Goal: Task Accomplishment & Management: Manage account settings

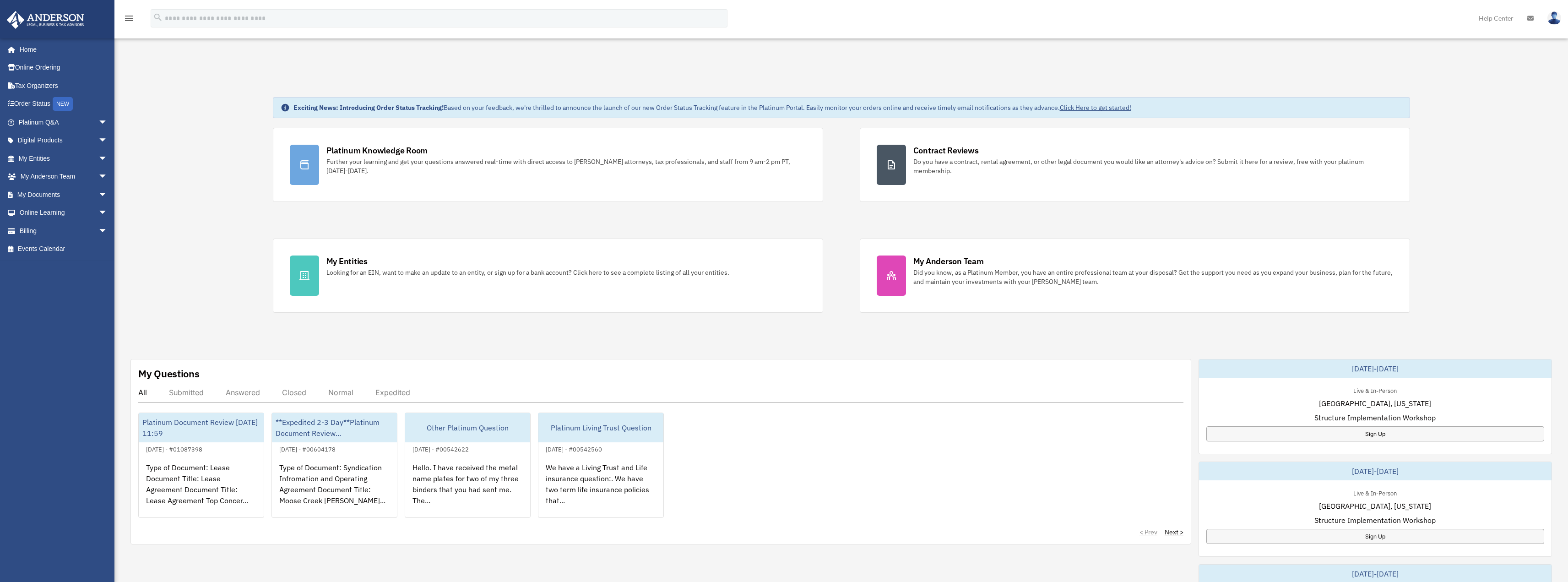
click at [188, 393] on div "Submitted" at bounding box center [186, 392] width 35 height 9
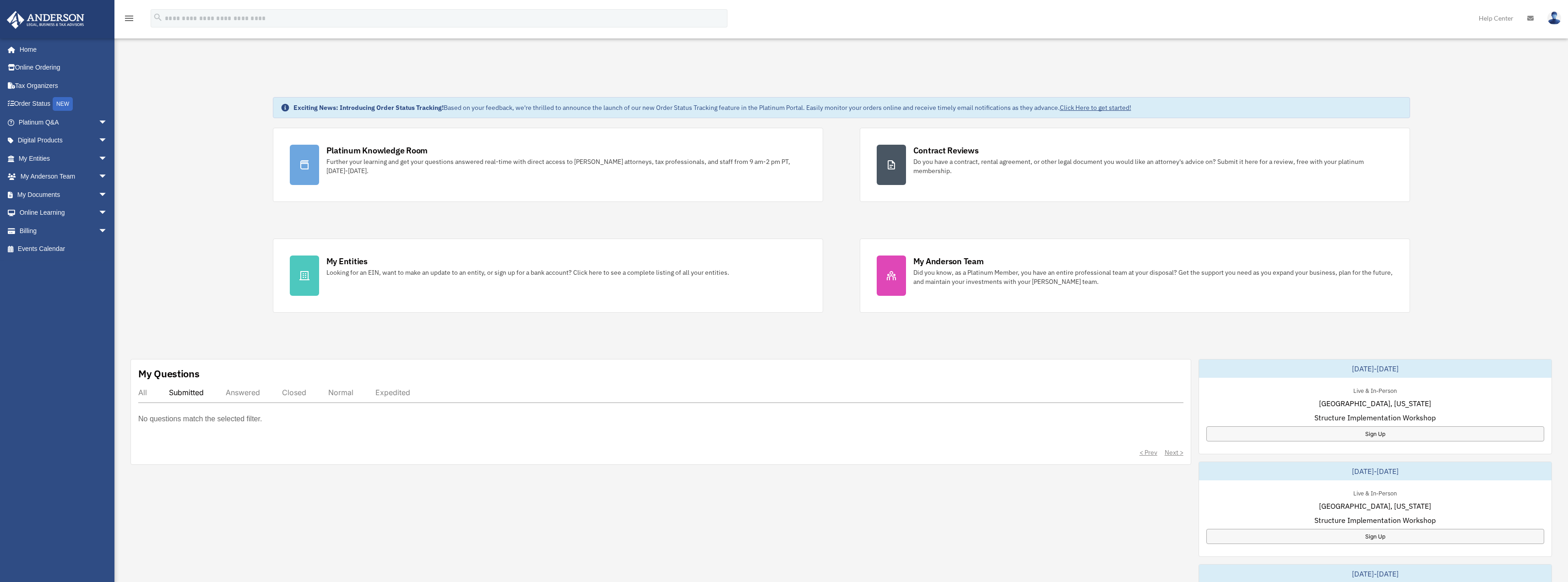
click at [196, 391] on div "Submitted" at bounding box center [186, 392] width 35 height 9
click at [242, 394] on div "Answered" at bounding box center [243, 392] width 34 height 9
click at [189, 394] on div "Submitted" at bounding box center [186, 392] width 35 height 9
click at [36, 51] on link "Home" at bounding box center [64, 49] width 115 height 18
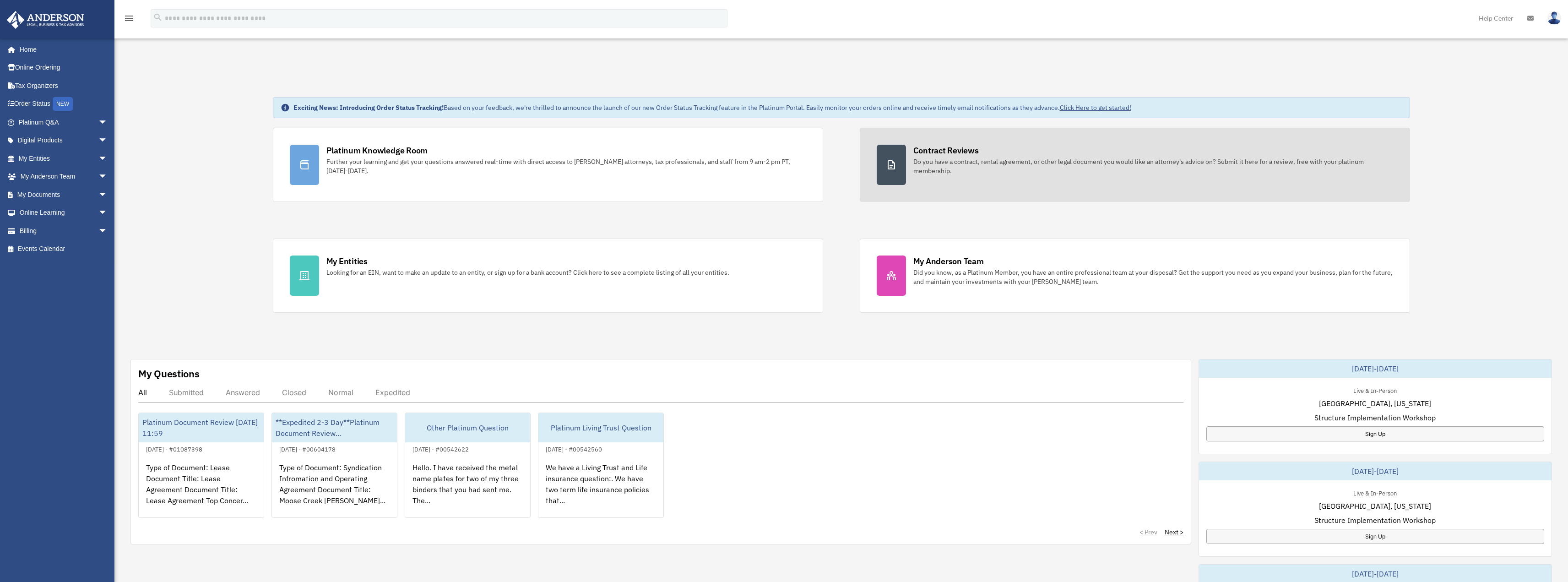
click at [950, 156] on div "Contract Reviews Do you have a contract, rental agreement, or other legal docum…" at bounding box center [1153, 160] width 480 height 30
click at [894, 164] on icon at bounding box center [891, 165] width 11 height 11
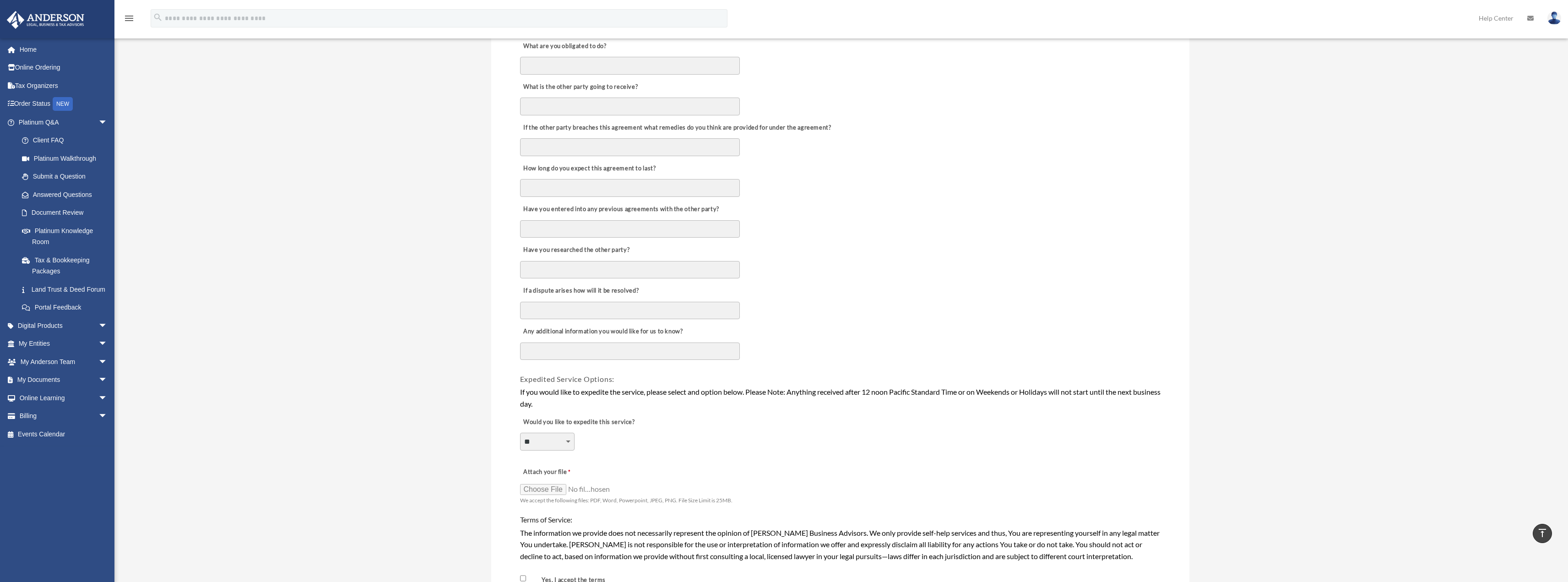
scroll to position [550, 0]
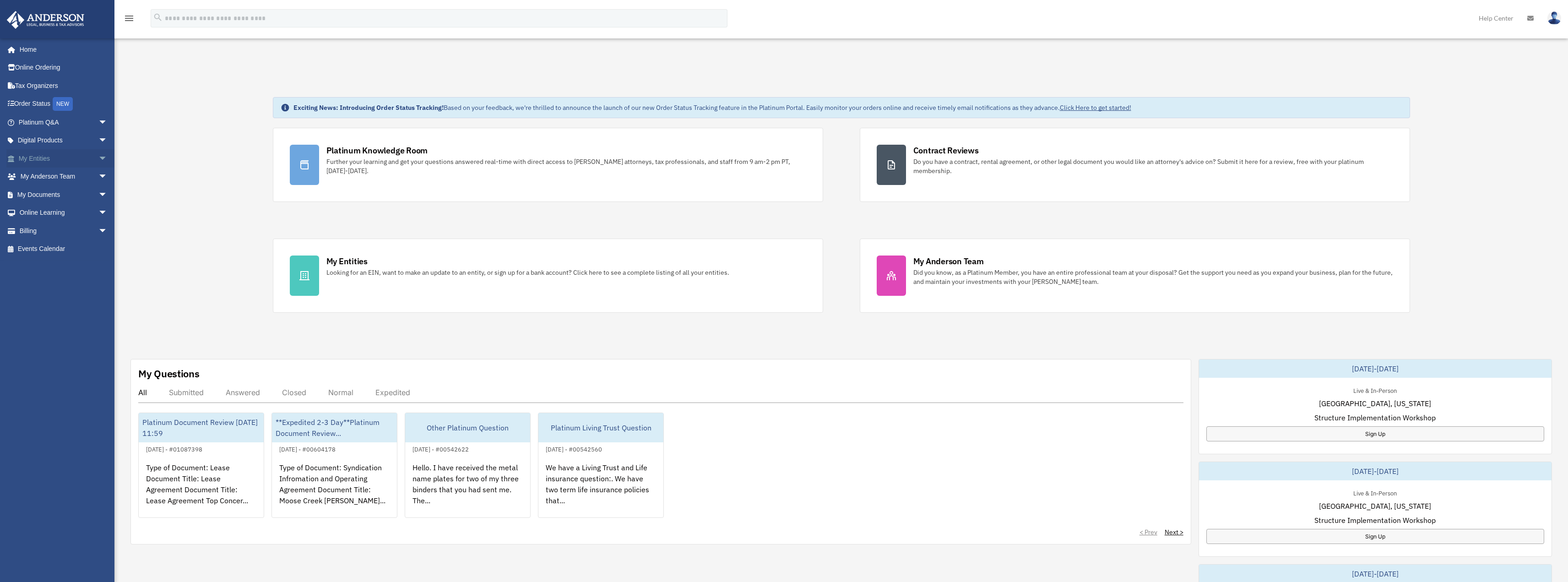
click at [99, 155] on span "arrow_drop_down" at bounding box center [108, 158] width 18 height 19
click at [57, 175] on link "Overview" at bounding box center [67, 177] width 108 height 18
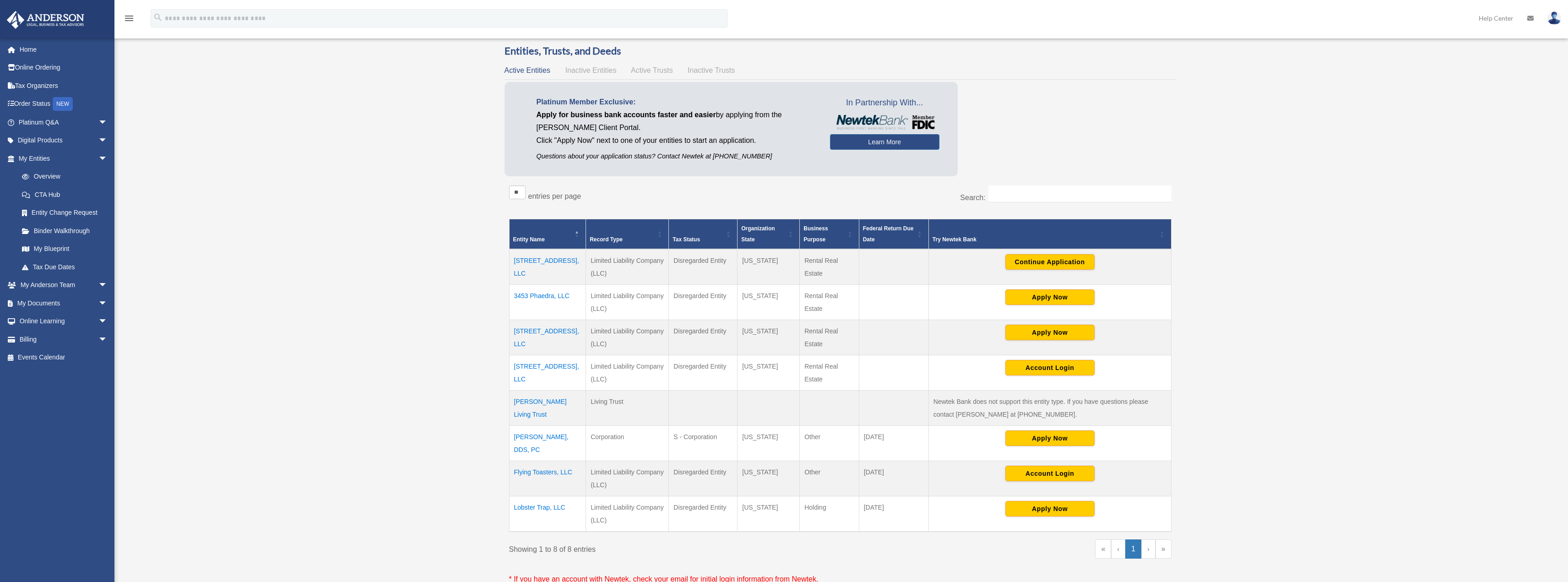
scroll to position [138, 0]
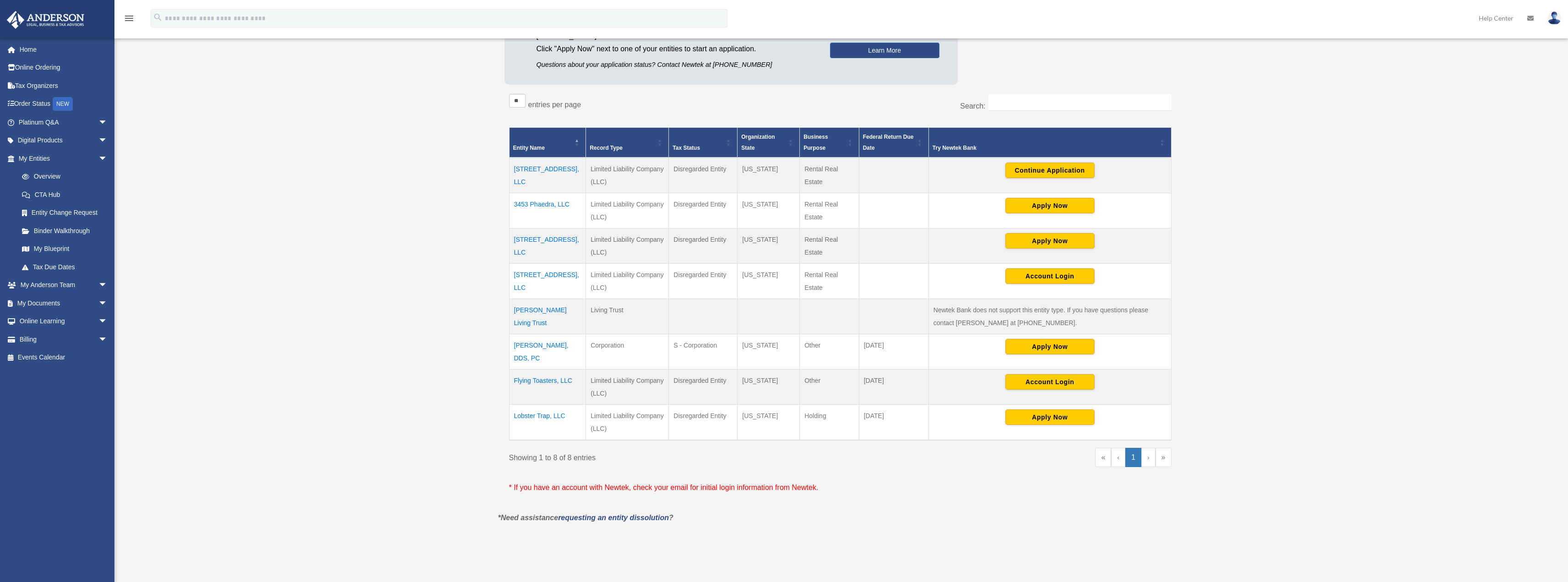
click at [547, 275] on td "[STREET_ADDRESS], LLC" at bounding box center [547, 281] width 77 height 35
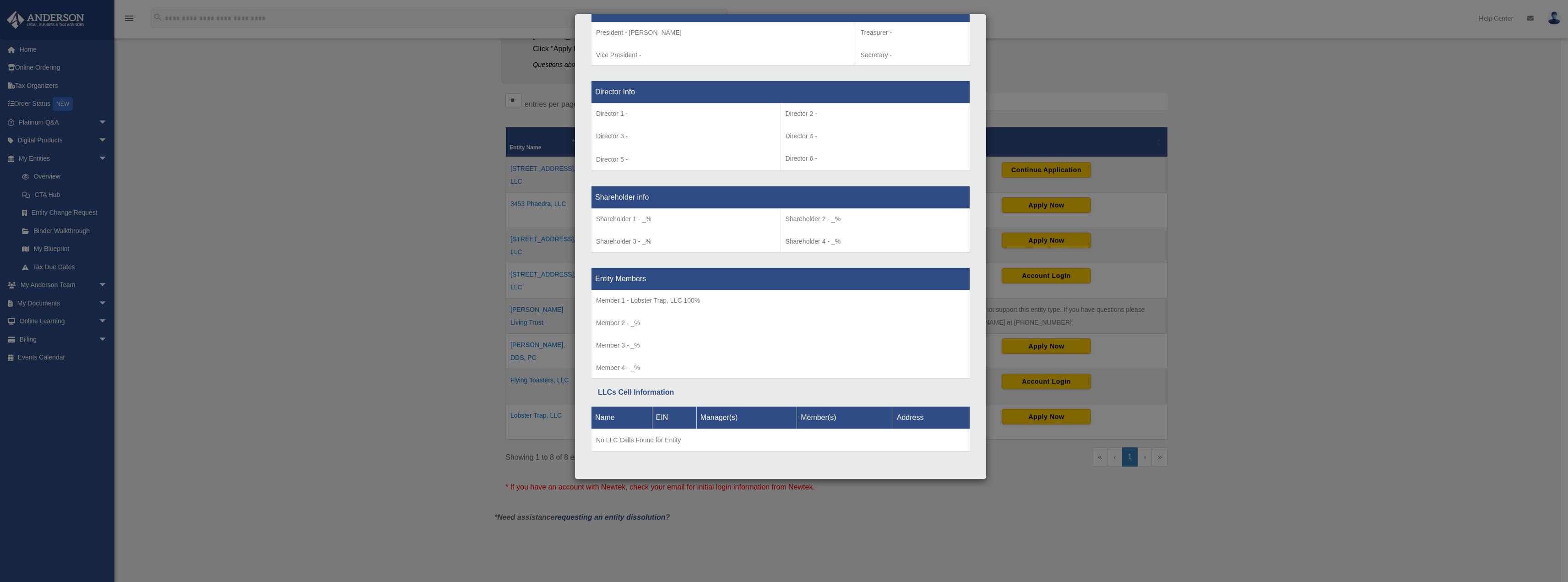
scroll to position [616, 0]
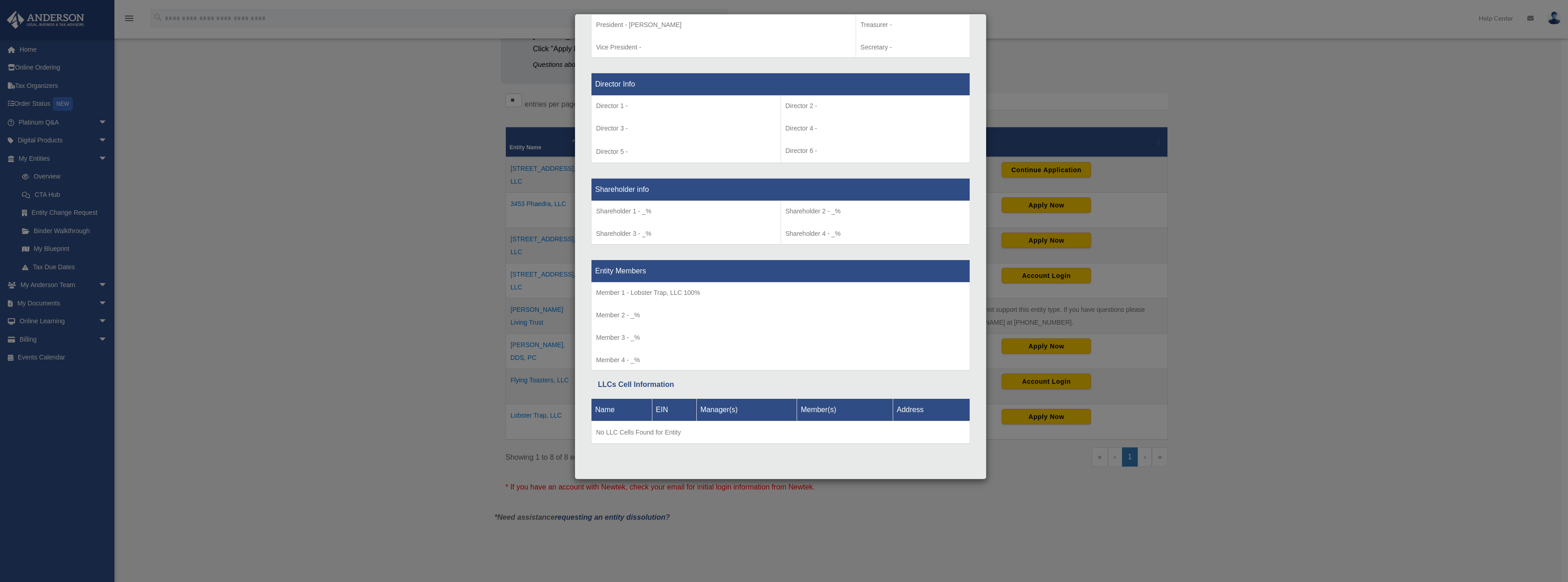
click at [394, 169] on div "Details × Articles Sent Organizational Date" at bounding box center [784, 291] width 1568 height 582
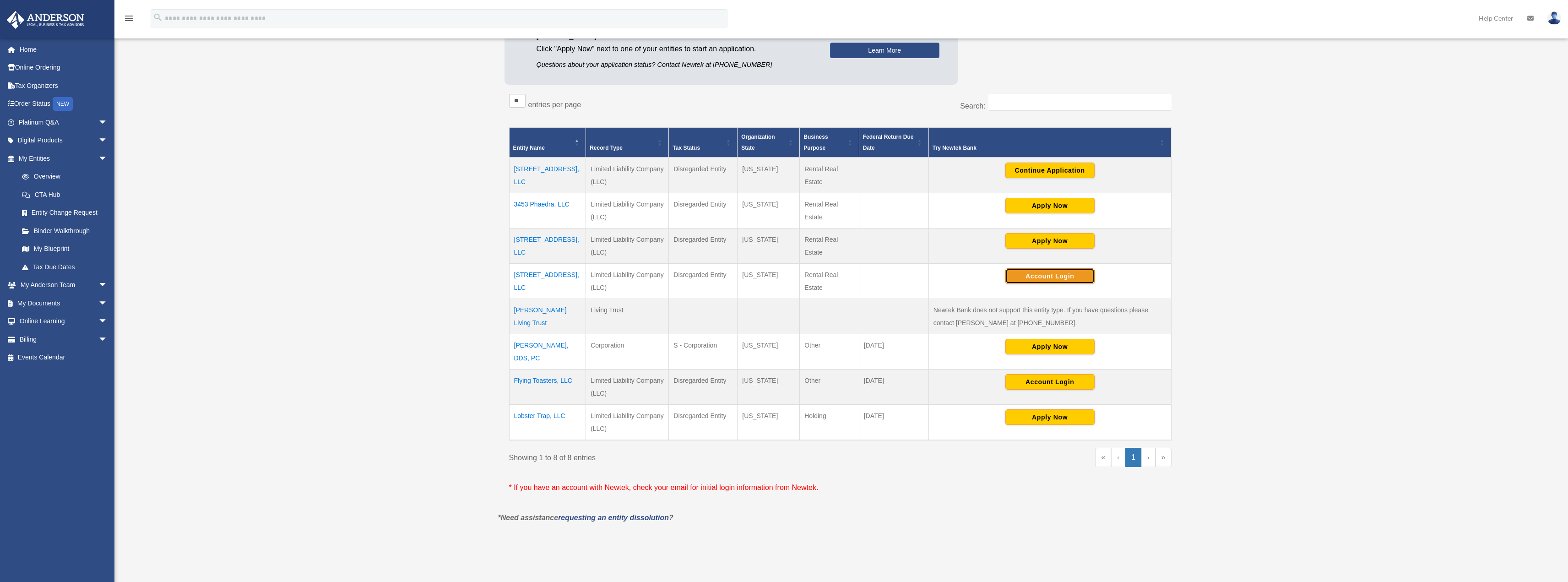
click at [1050, 273] on button "Account Login" at bounding box center [1050, 276] width 89 height 16
